Goal: Task Accomplishment & Management: Use online tool/utility

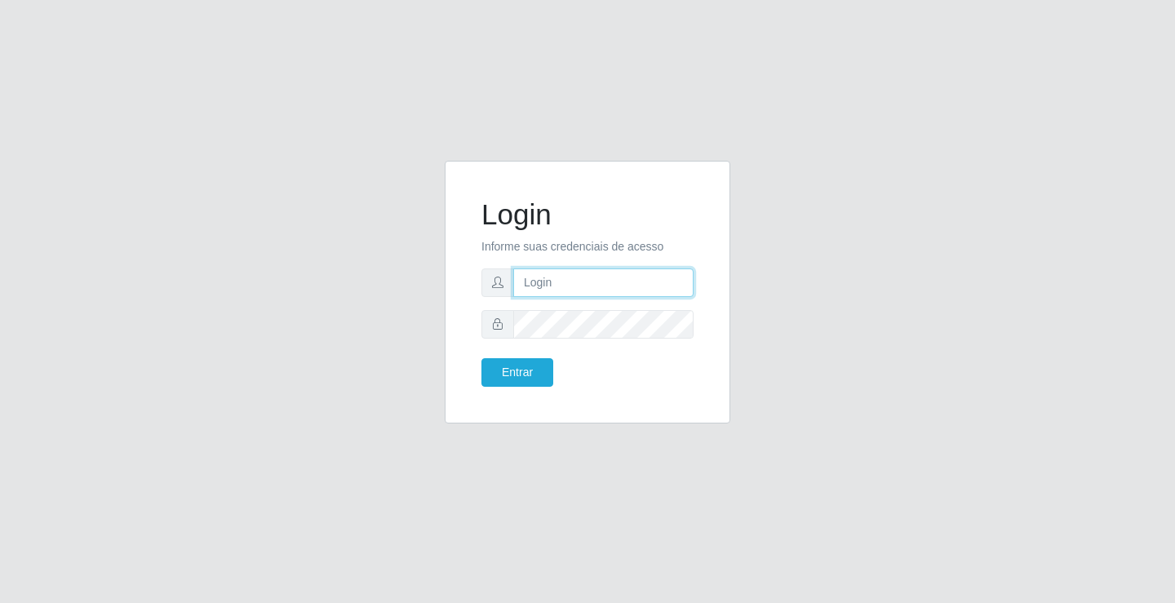
click at [558, 284] on input "text" at bounding box center [603, 282] width 180 height 29
type input "[PERSON_NAME]"
click at [481, 358] on button "Entrar" at bounding box center [517, 372] width 72 height 29
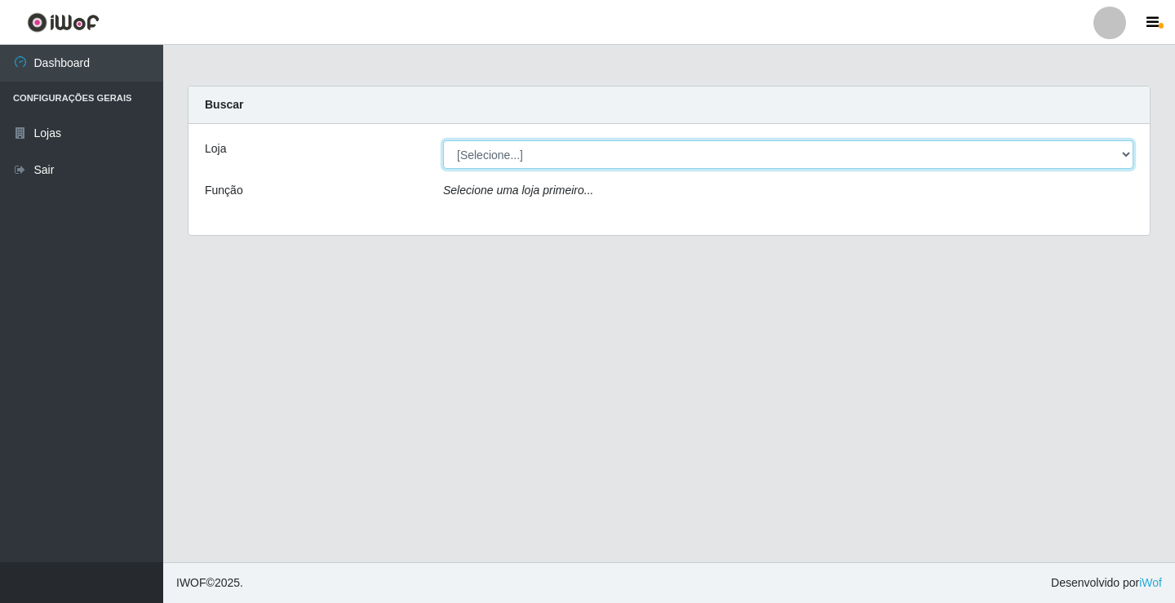
click at [569, 156] on select "[Selecione...] Ideal - Conceição" at bounding box center [788, 154] width 690 height 29
select select "231"
click at [443, 140] on select "[Selecione...] Ideal - Conceição" at bounding box center [788, 154] width 690 height 29
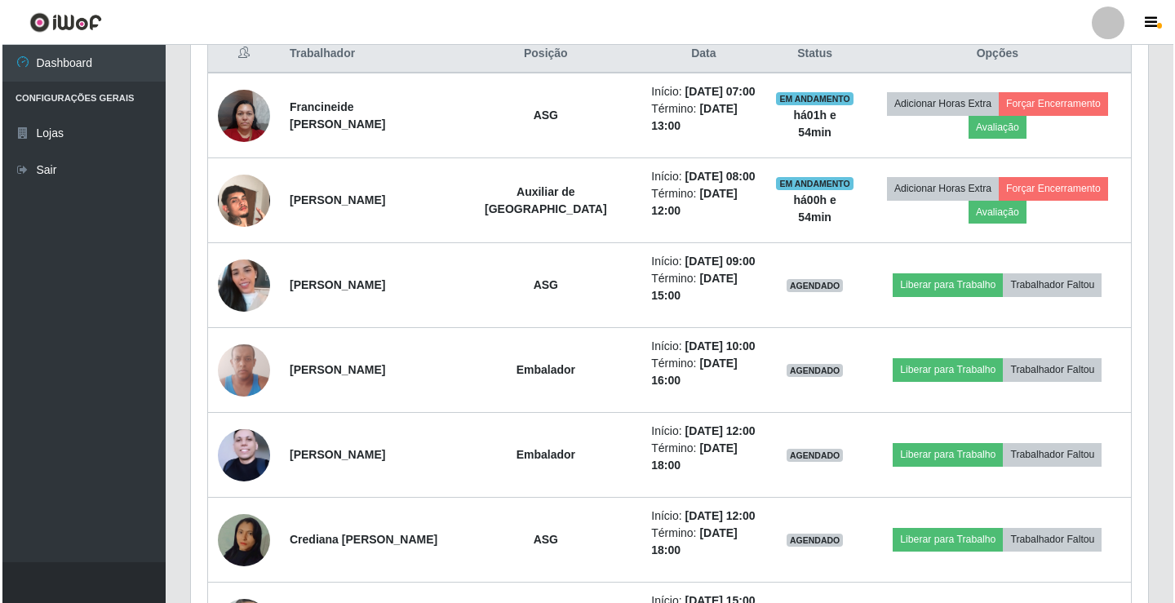
scroll to position [653, 0]
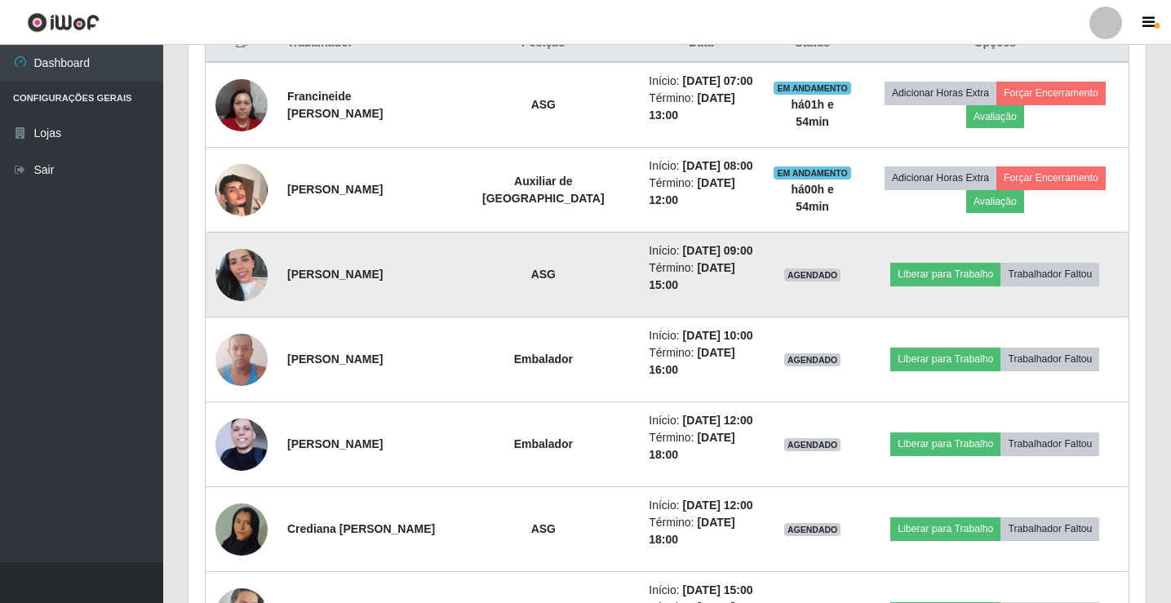
click at [243, 280] on img at bounding box center [241, 274] width 52 height 93
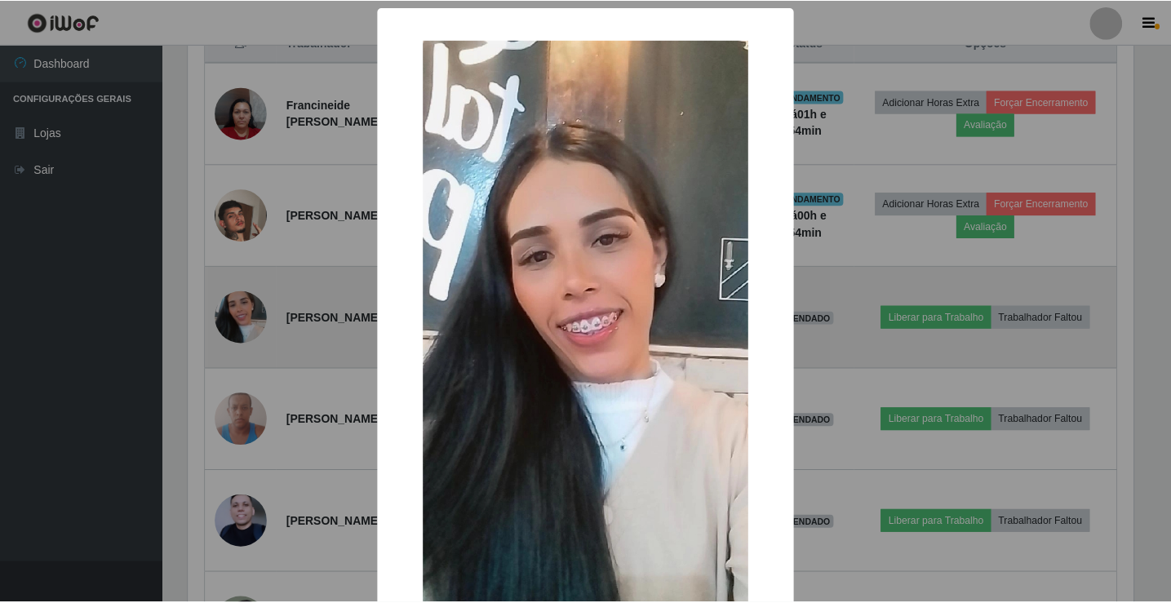
scroll to position [339, 949]
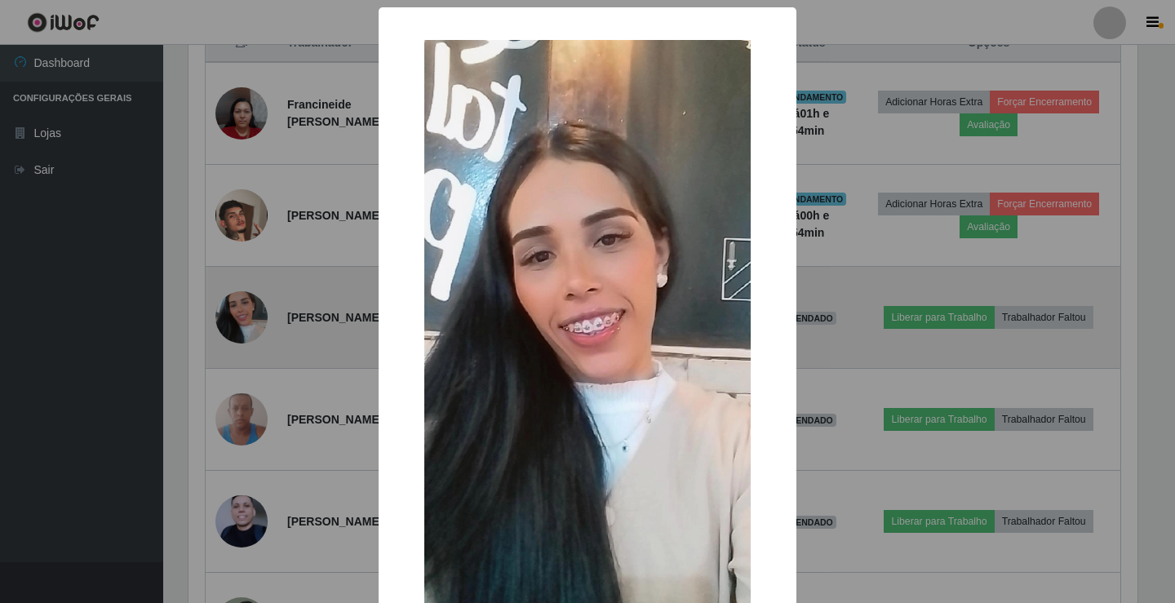
click at [243, 280] on div "× OK Cancel" at bounding box center [587, 301] width 1175 height 603
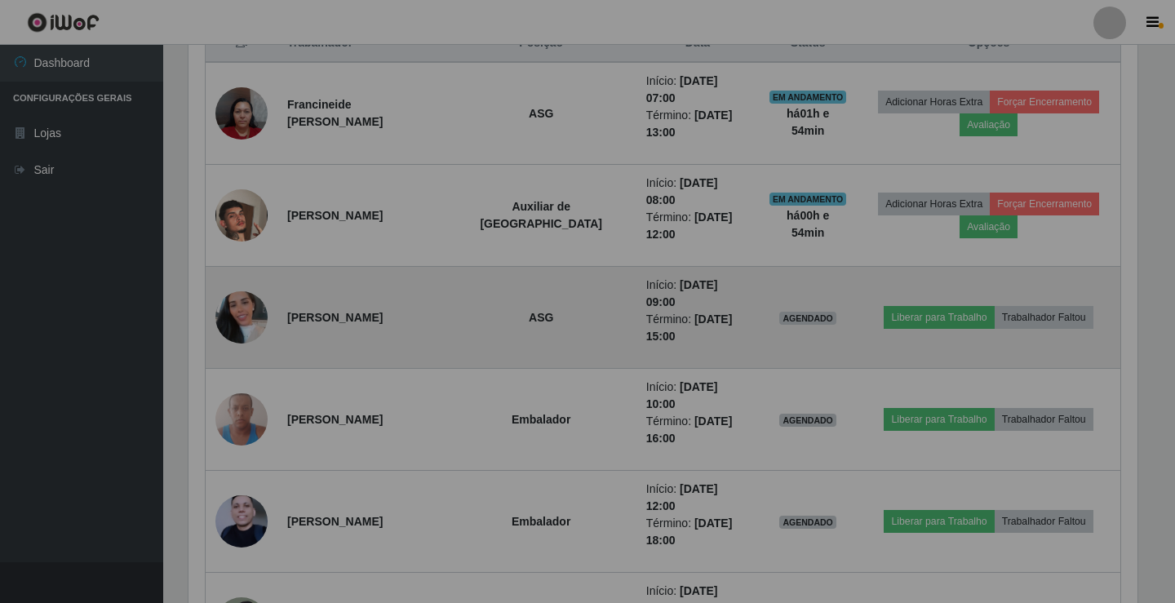
scroll to position [339, 957]
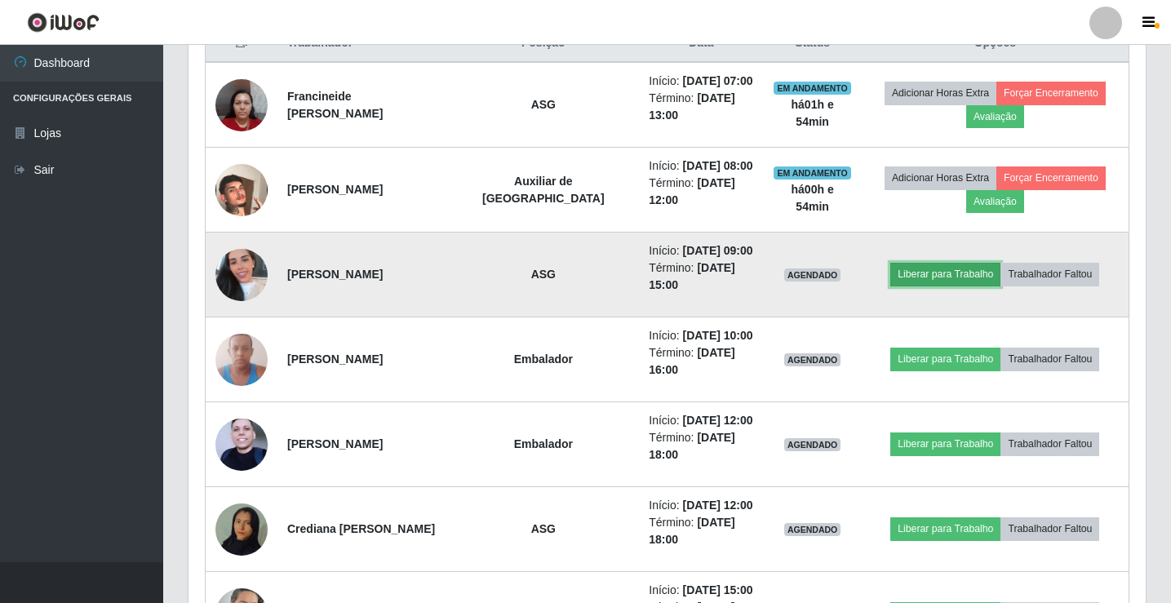
click at [945, 273] on button "Liberar para Trabalho" at bounding box center [945, 274] width 110 height 23
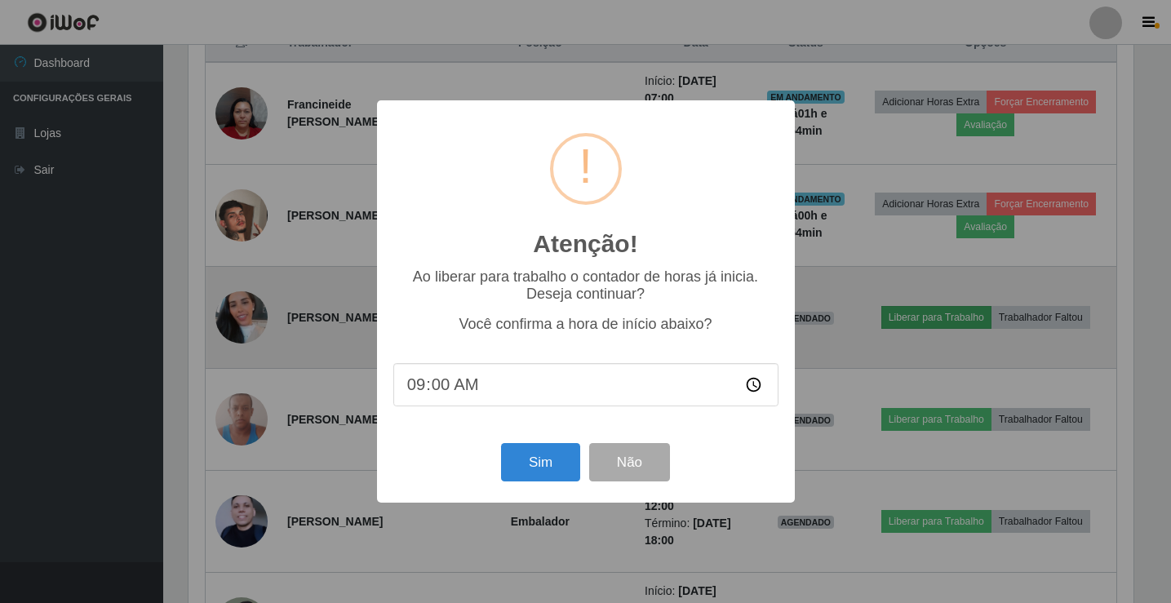
scroll to position [339, 949]
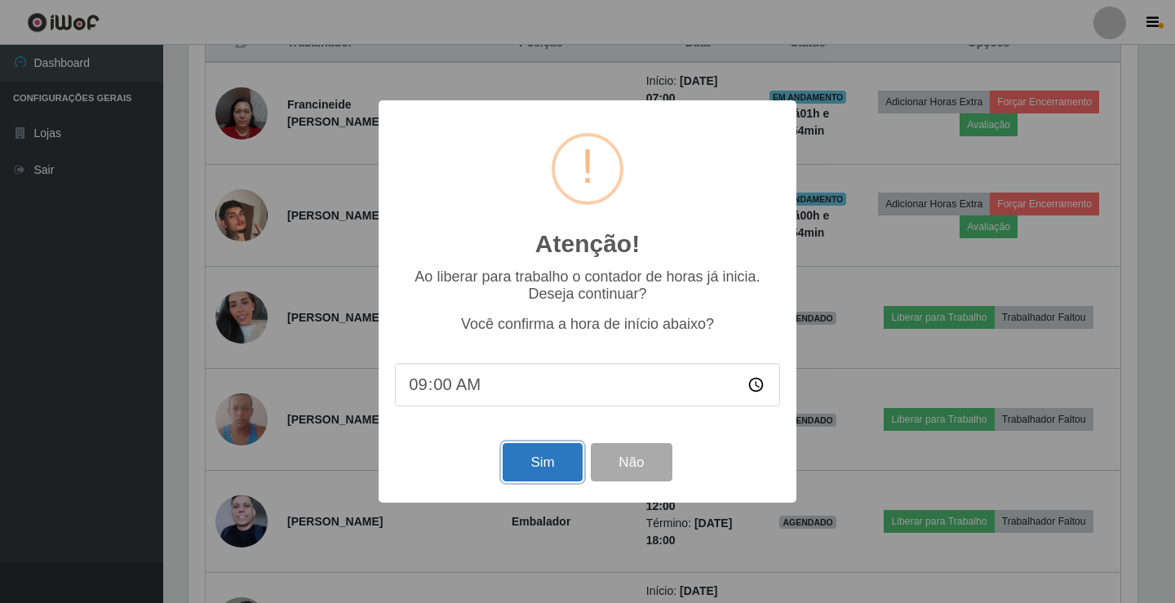
click at [525, 468] on button "Sim" at bounding box center [541, 462] width 79 height 38
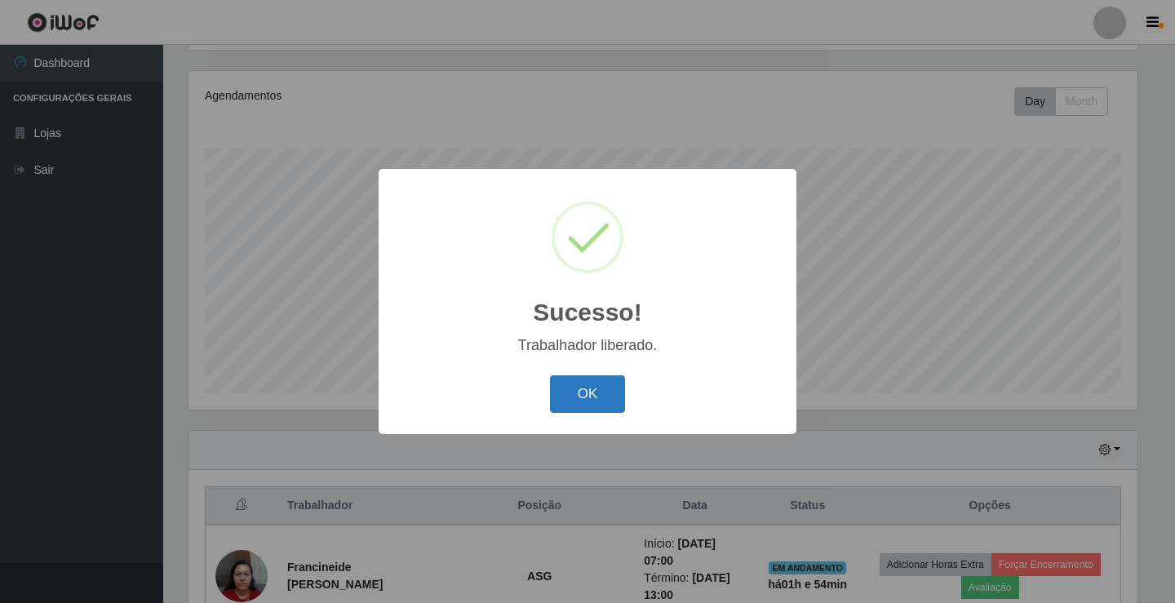
click at [583, 398] on button "OK" at bounding box center [588, 394] width 76 height 38
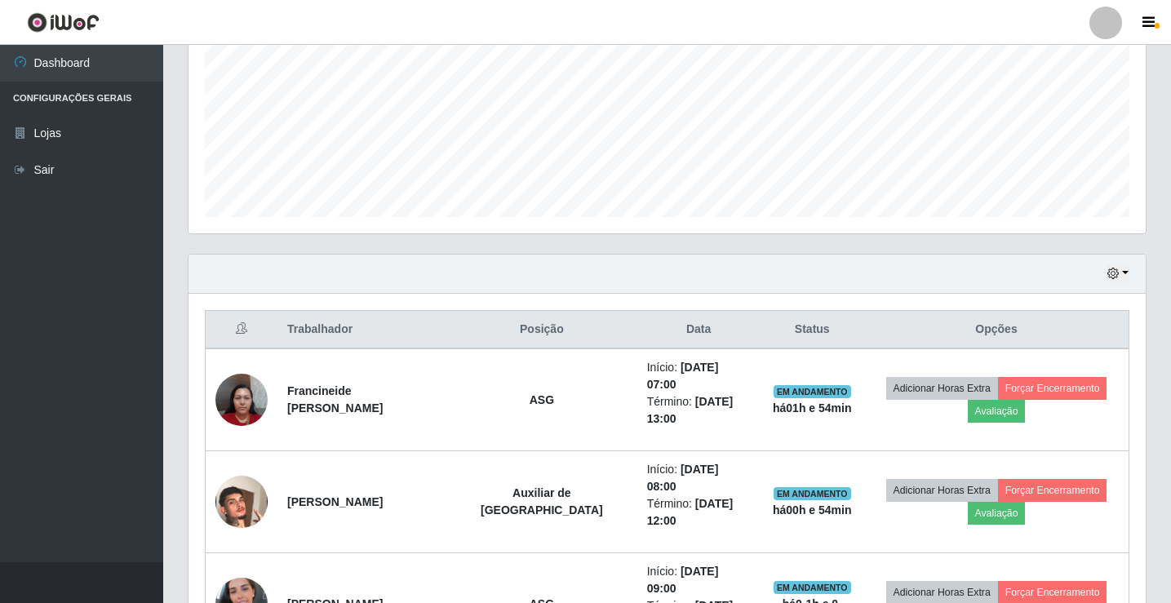
scroll to position [435, 0]
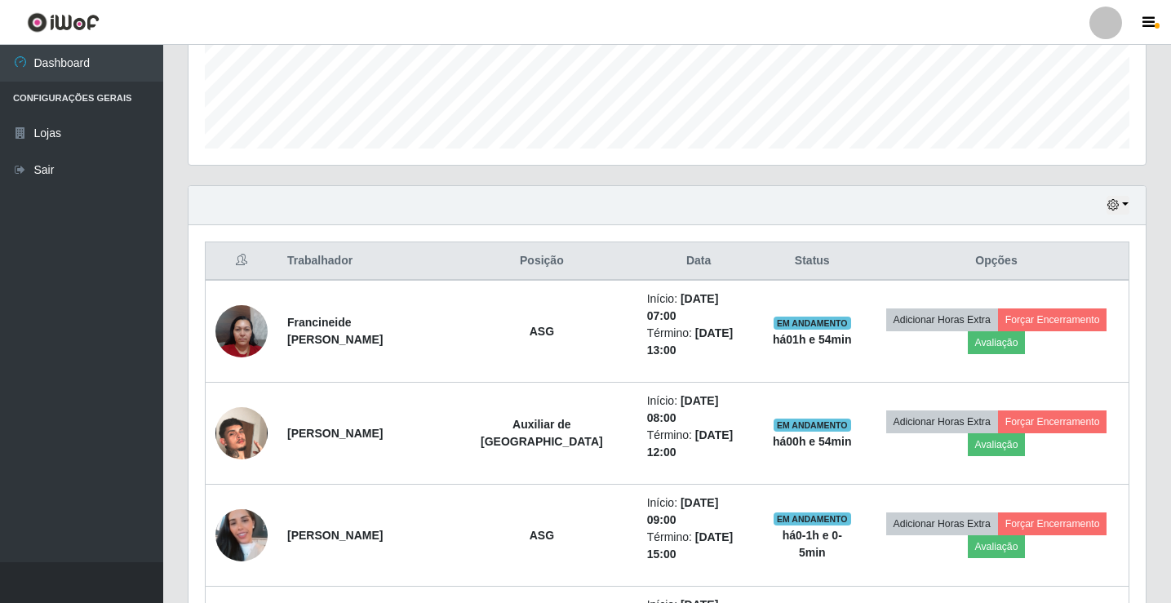
click at [1099, 19] on div at bounding box center [1105, 23] width 33 height 33
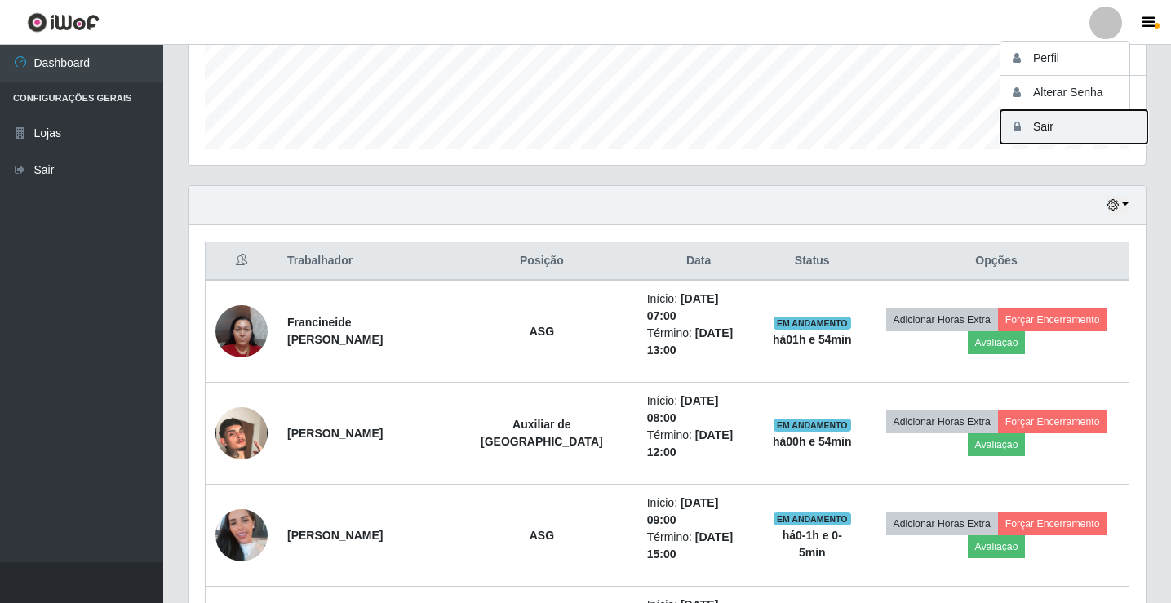
click at [1088, 135] on button "Sair" at bounding box center [1073, 126] width 147 height 33
